Goal: Information Seeking & Learning: Find specific page/section

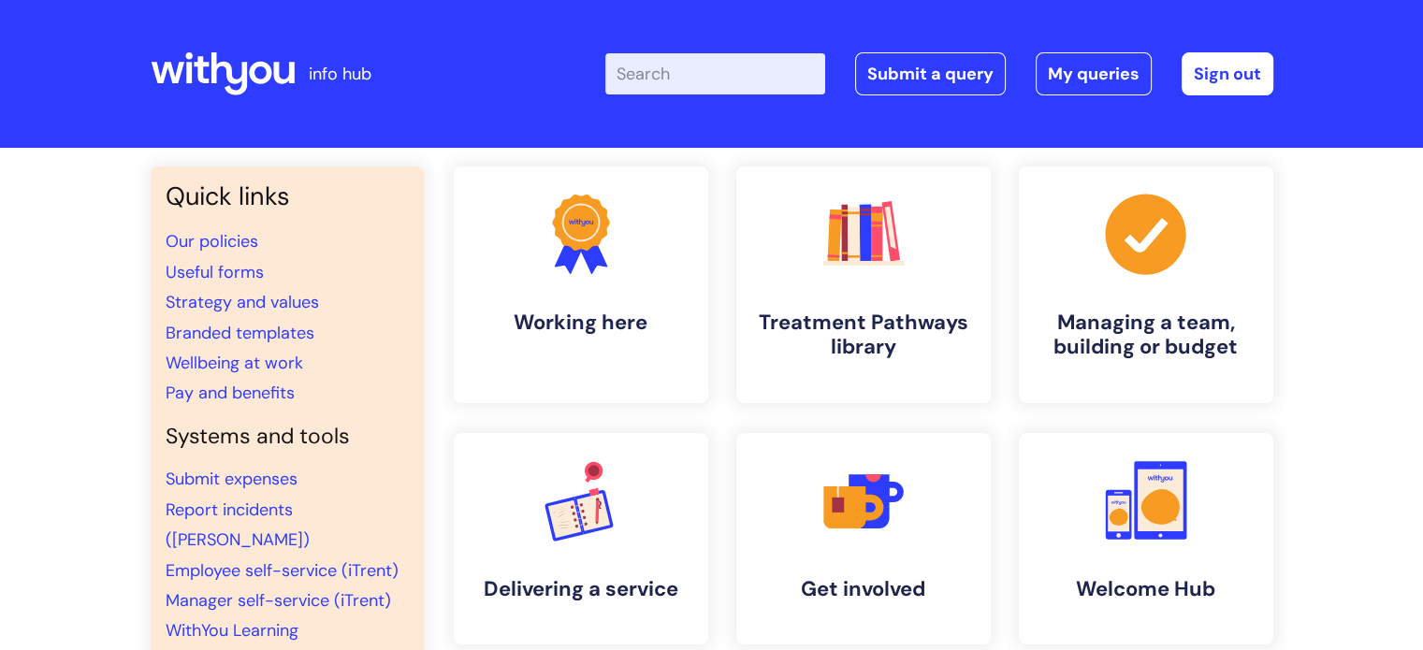
click at [705, 80] on input "Enter your search term here..." at bounding box center [715, 73] width 220 height 41
type input "brand centre"
click button "Search" at bounding box center [0, 0] width 0 height 0
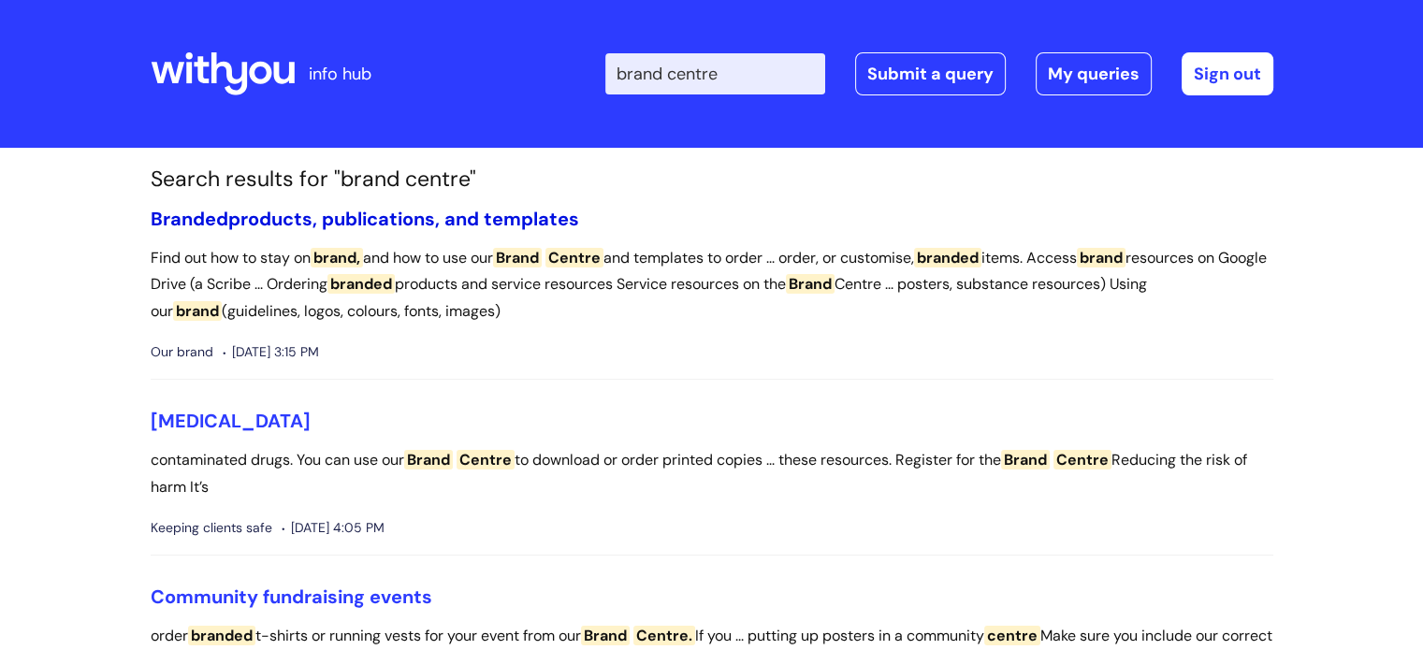
click at [512, 214] on link "Branded products, publications, and templates" at bounding box center [365, 219] width 428 height 24
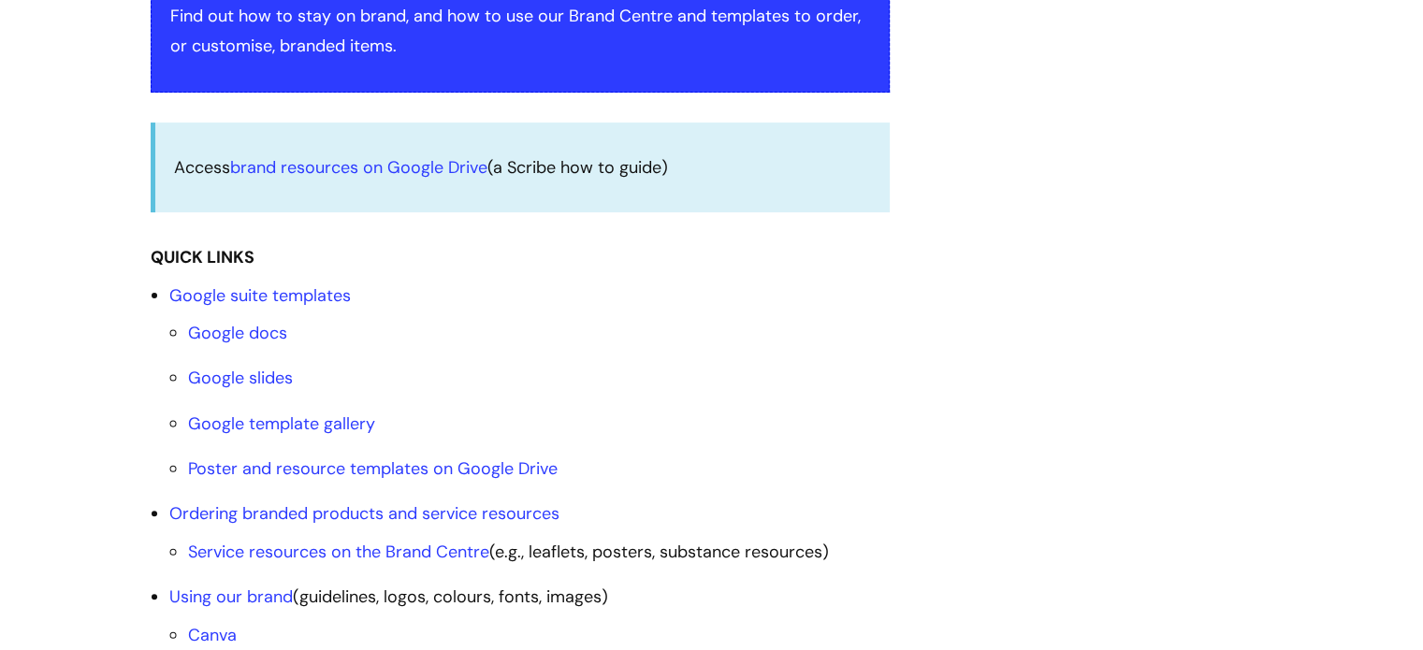
scroll to position [489, 0]
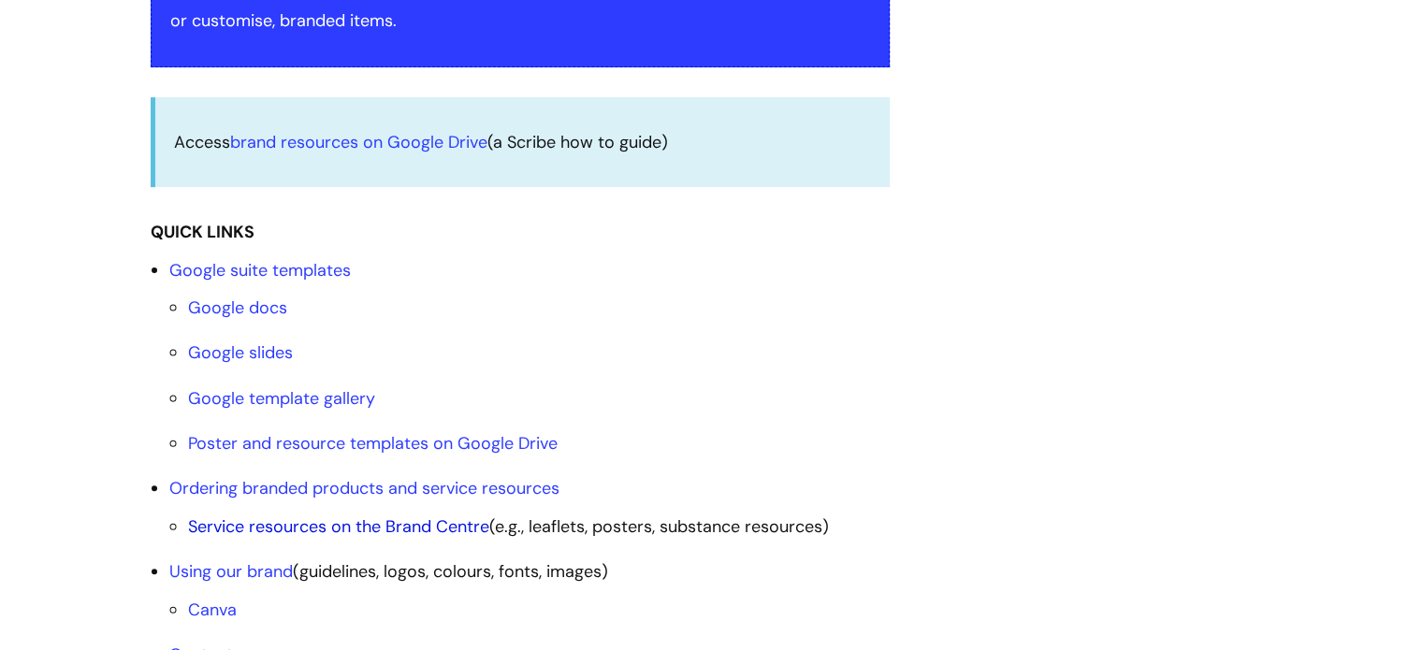
click at [398, 529] on link "Service resources on the Brand Centre" at bounding box center [338, 526] width 301 height 22
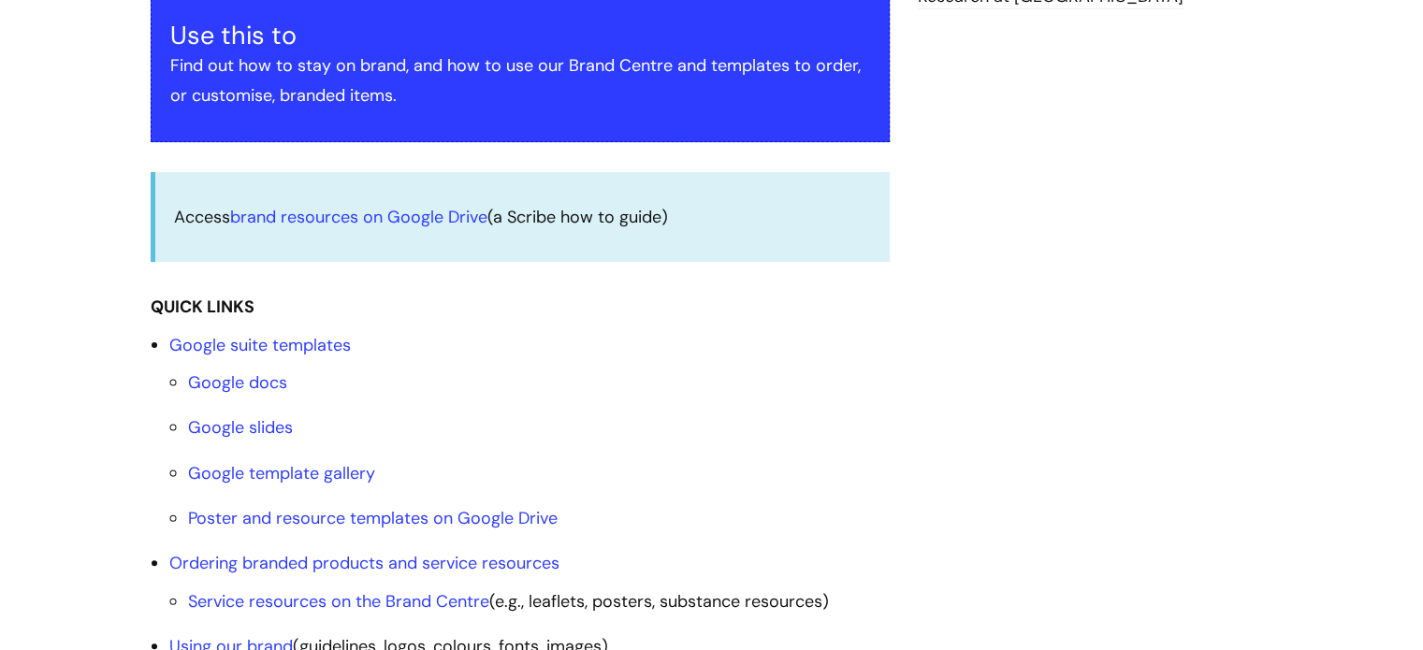
scroll to position [558, 0]
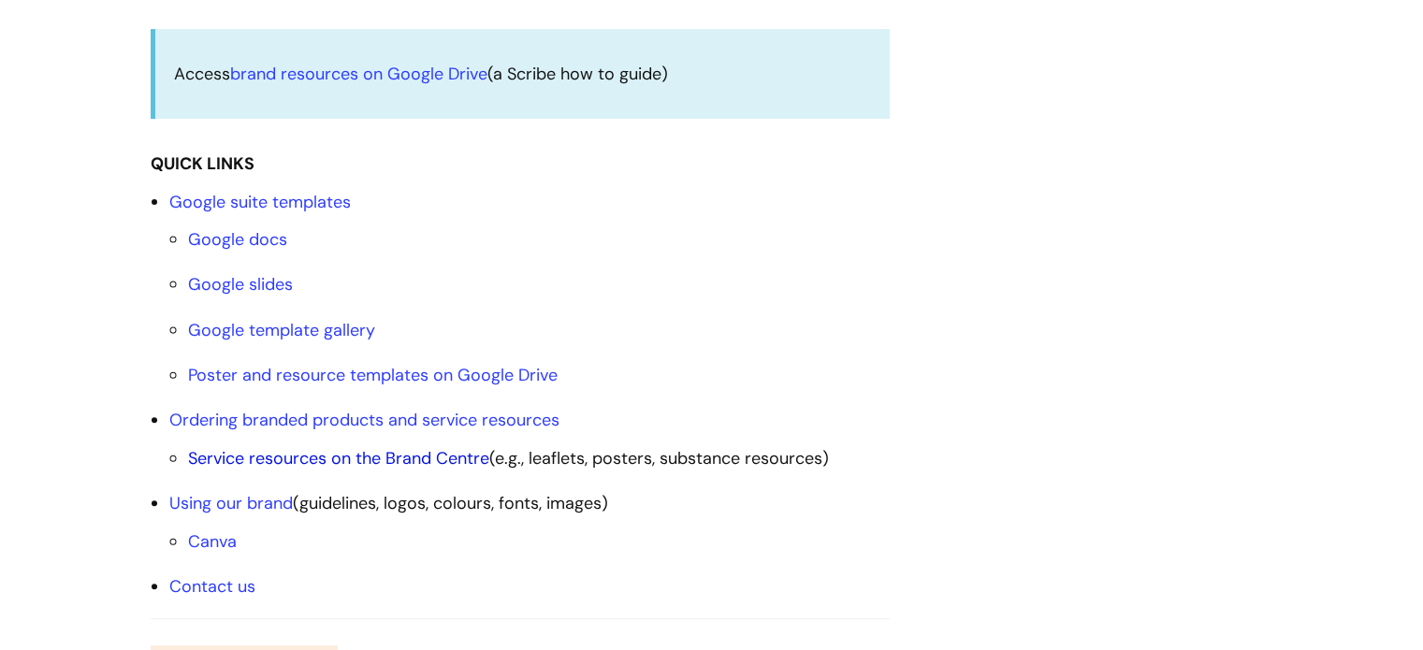
click at [360, 455] on link "Service resources on the Brand Centre" at bounding box center [338, 458] width 301 height 22
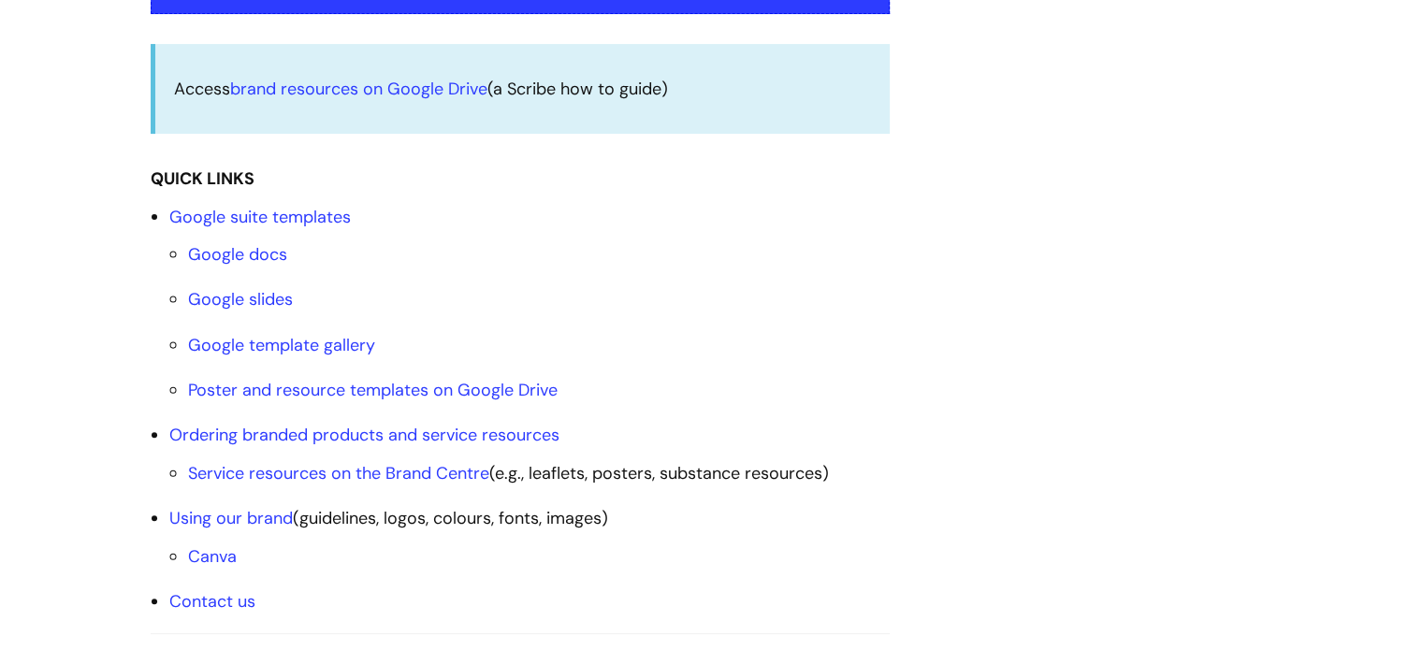
scroll to position [557, 0]
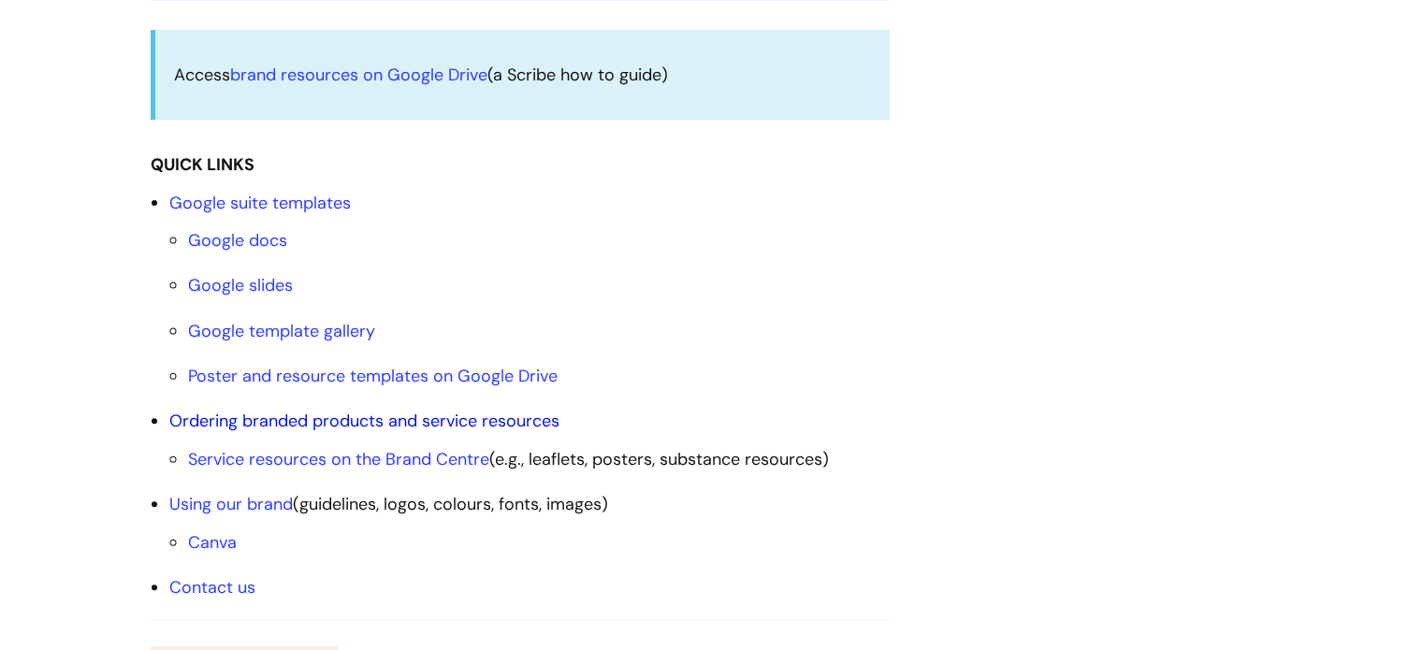
click at [427, 422] on link "Ordering branded products and service resources" at bounding box center [364, 421] width 390 height 22
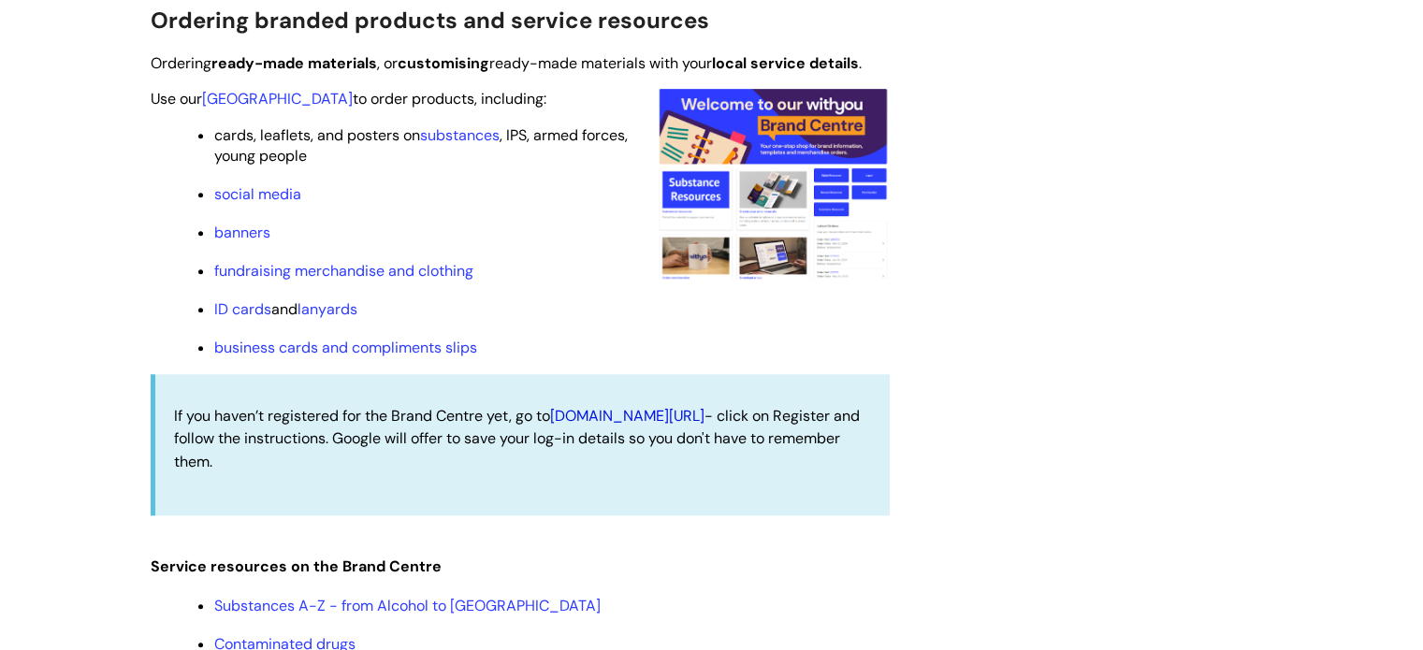
click at [609, 426] on link "withyoubrand.org.uk/auth/login" at bounding box center [627, 416] width 154 height 20
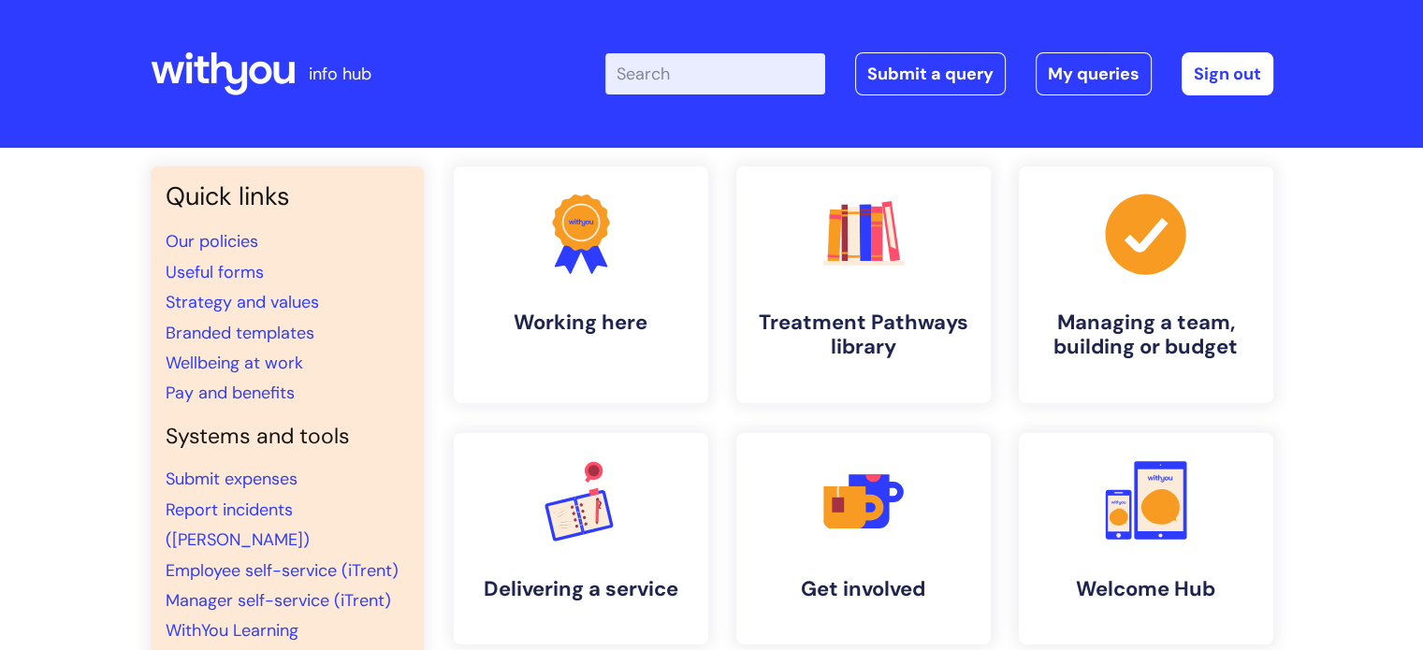
click at [761, 72] on input "Enter your search term here..." at bounding box center [715, 73] width 220 height 41
type input "brand centre"
click button "Search" at bounding box center [0, 0] width 0 height 0
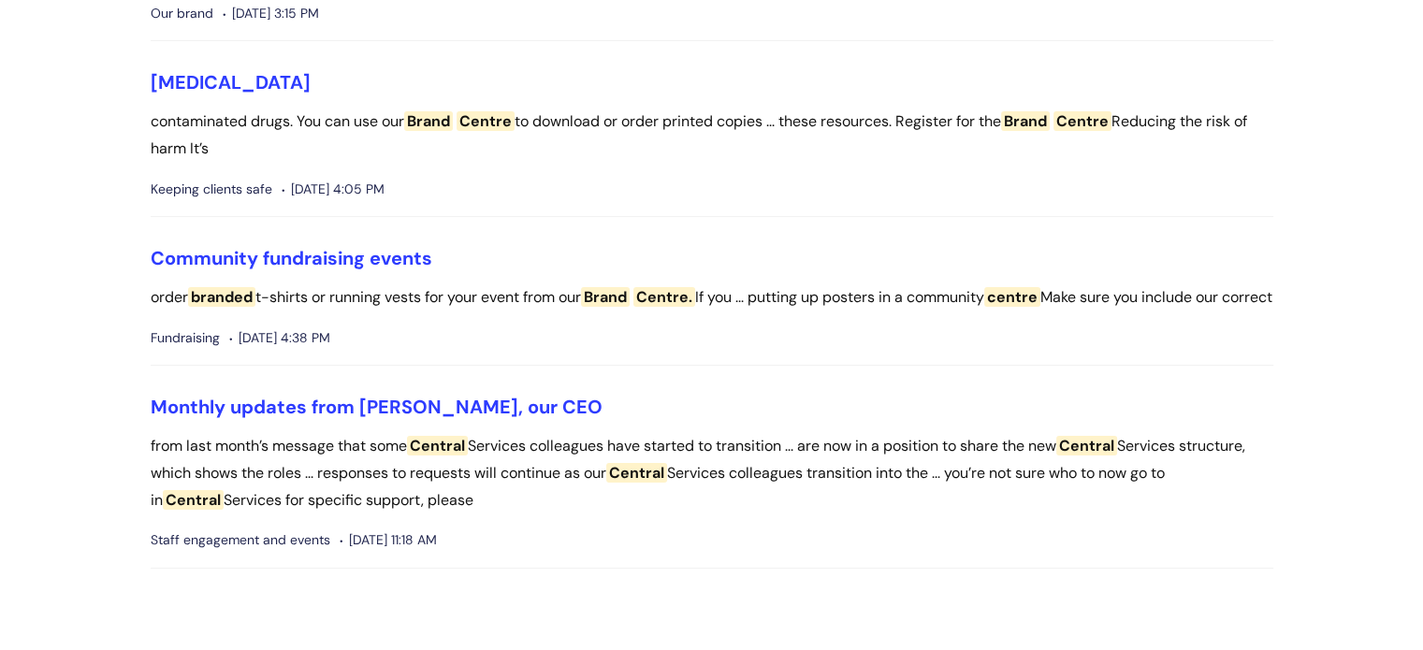
scroll to position [284, 0]
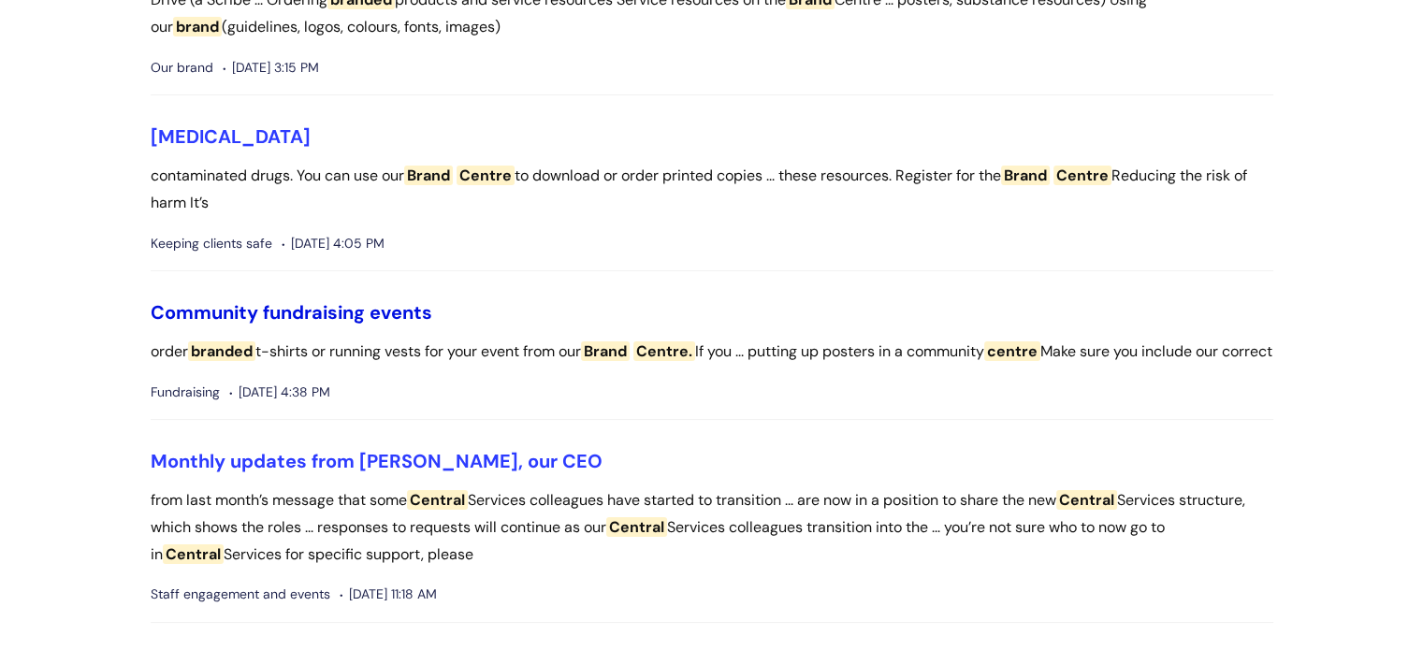
click at [366, 308] on link "Community fundraising events" at bounding box center [292, 312] width 282 height 24
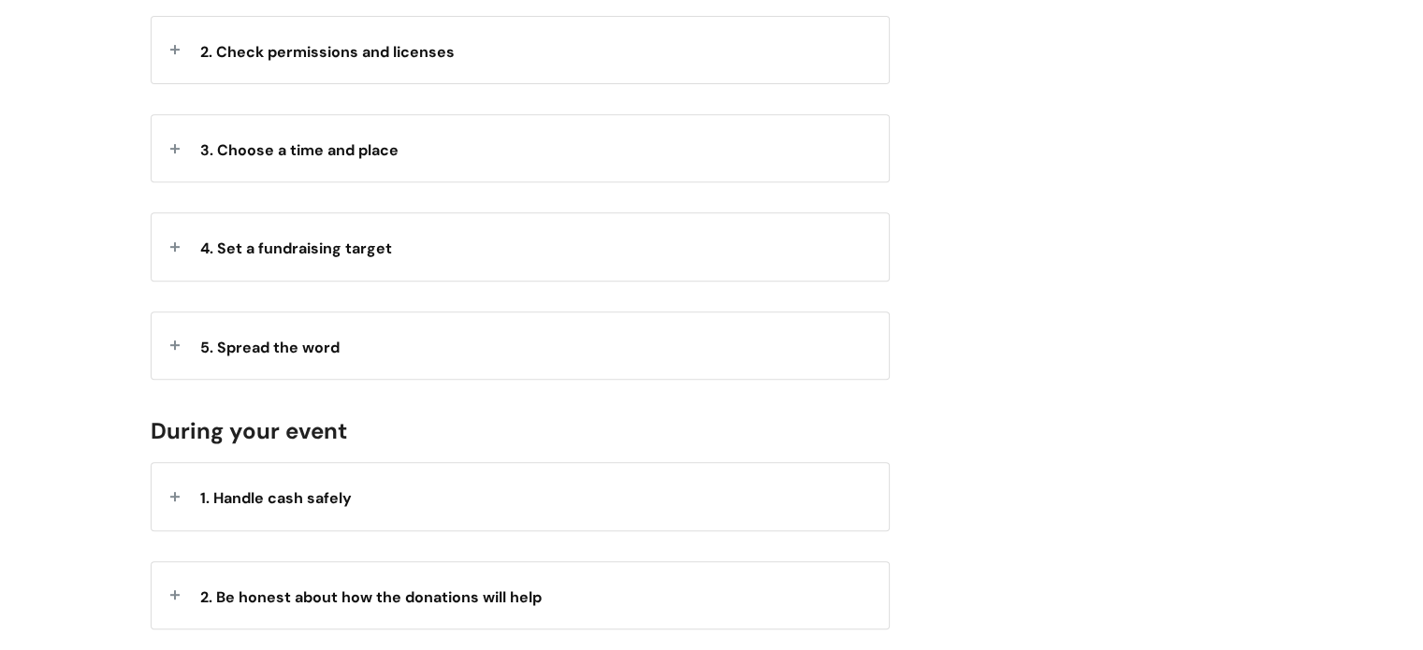
scroll to position [808, 0]
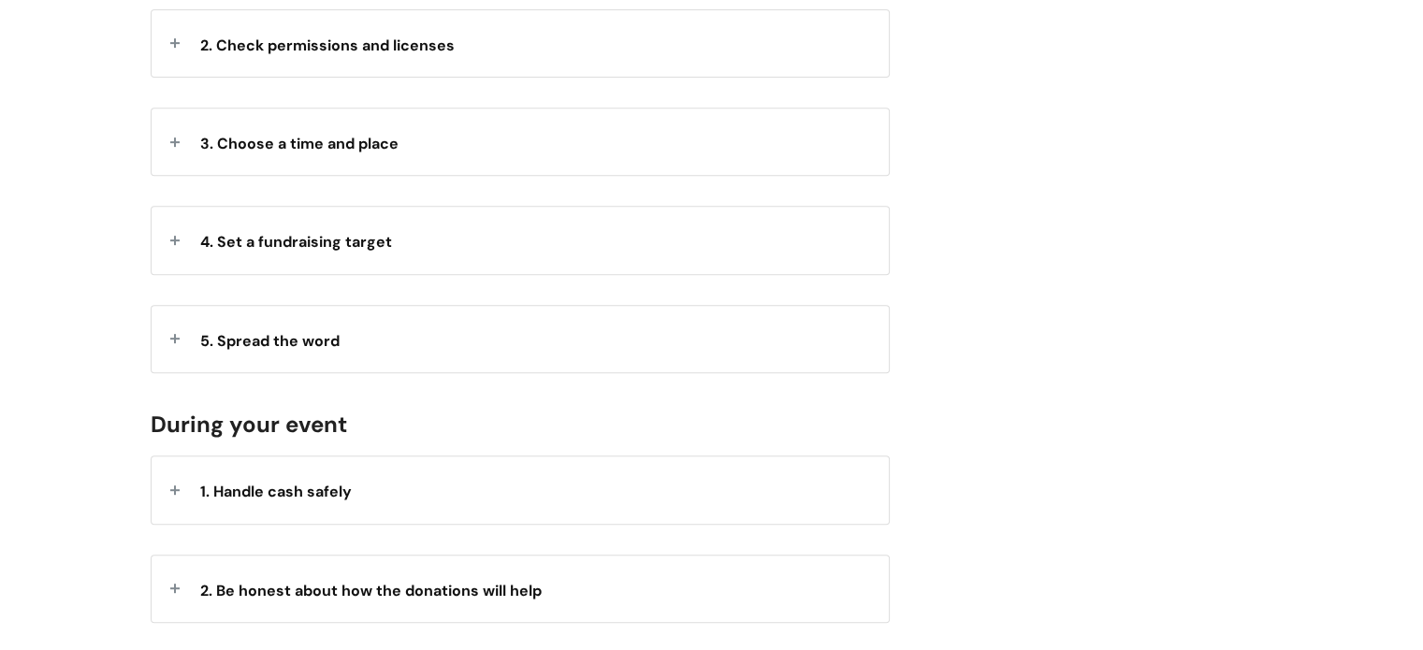
click at [288, 331] on span "5. Spread the word" at bounding box center [269, 341] width 139 height 20
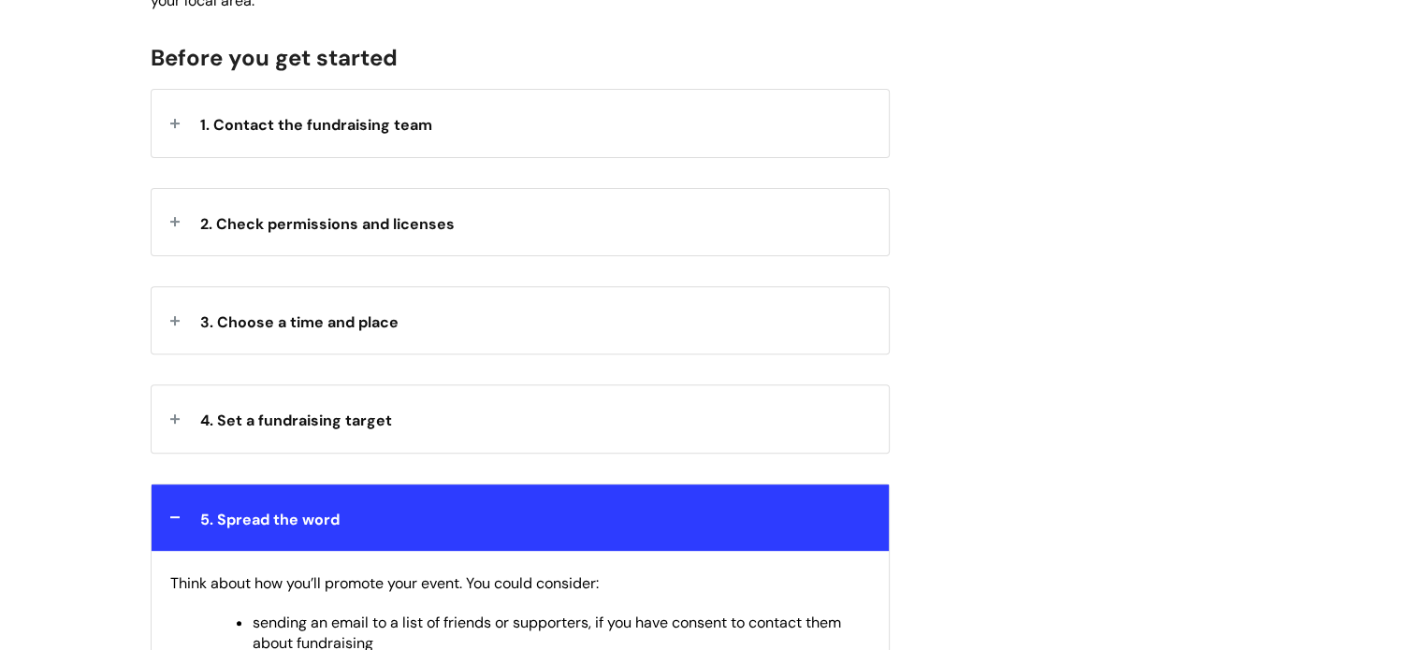
scroll to position [611, 0]
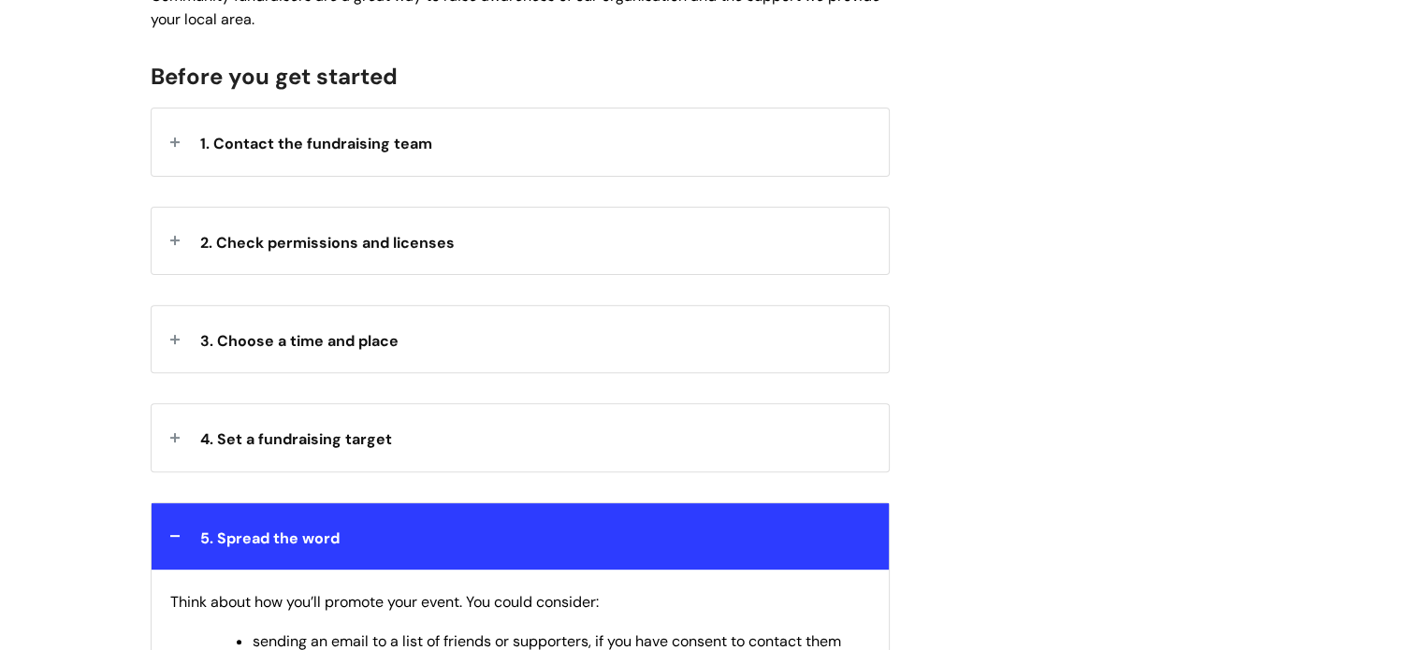
click at [757, 171] on div "1. Contact the fundraising team" at bounding box center [520, 142] width 737 height 66
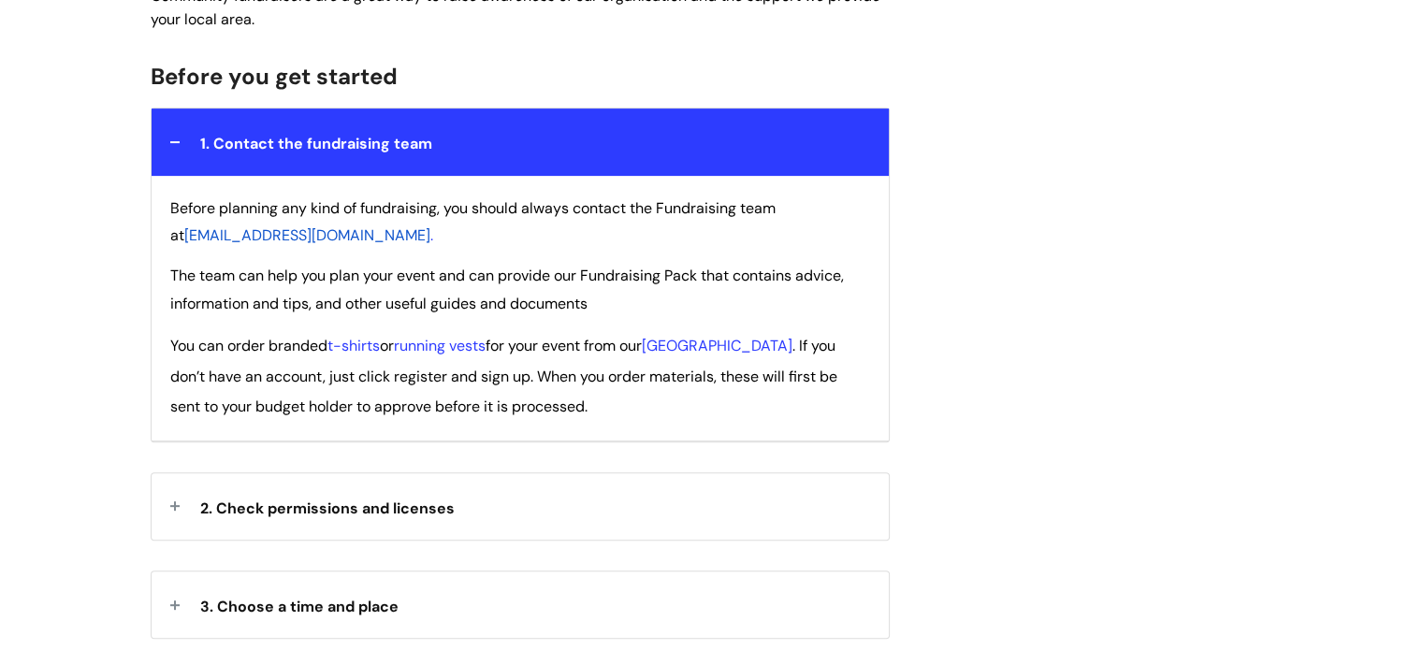
click at [751, 347] on span "[GEOGRAPHIC_DATA]" at bounding box center [717, 346] width 151 height 20
